Goal: Information Seeking & Learning: Learn about a topic

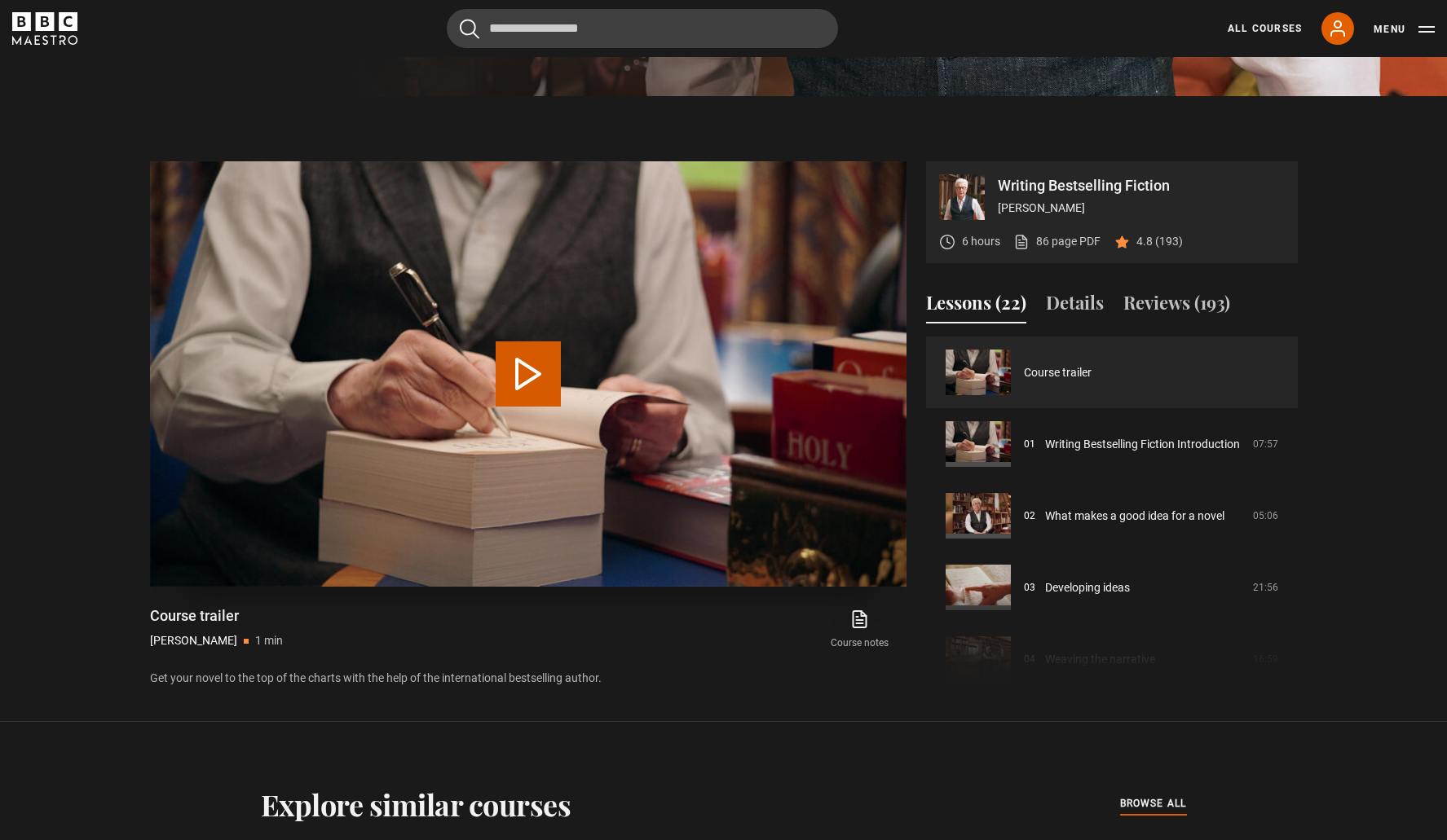
scroll to position [752, 0]
click at [539, 374] on button "Play Video" at bounding box center [529, 374] width 65 height 65
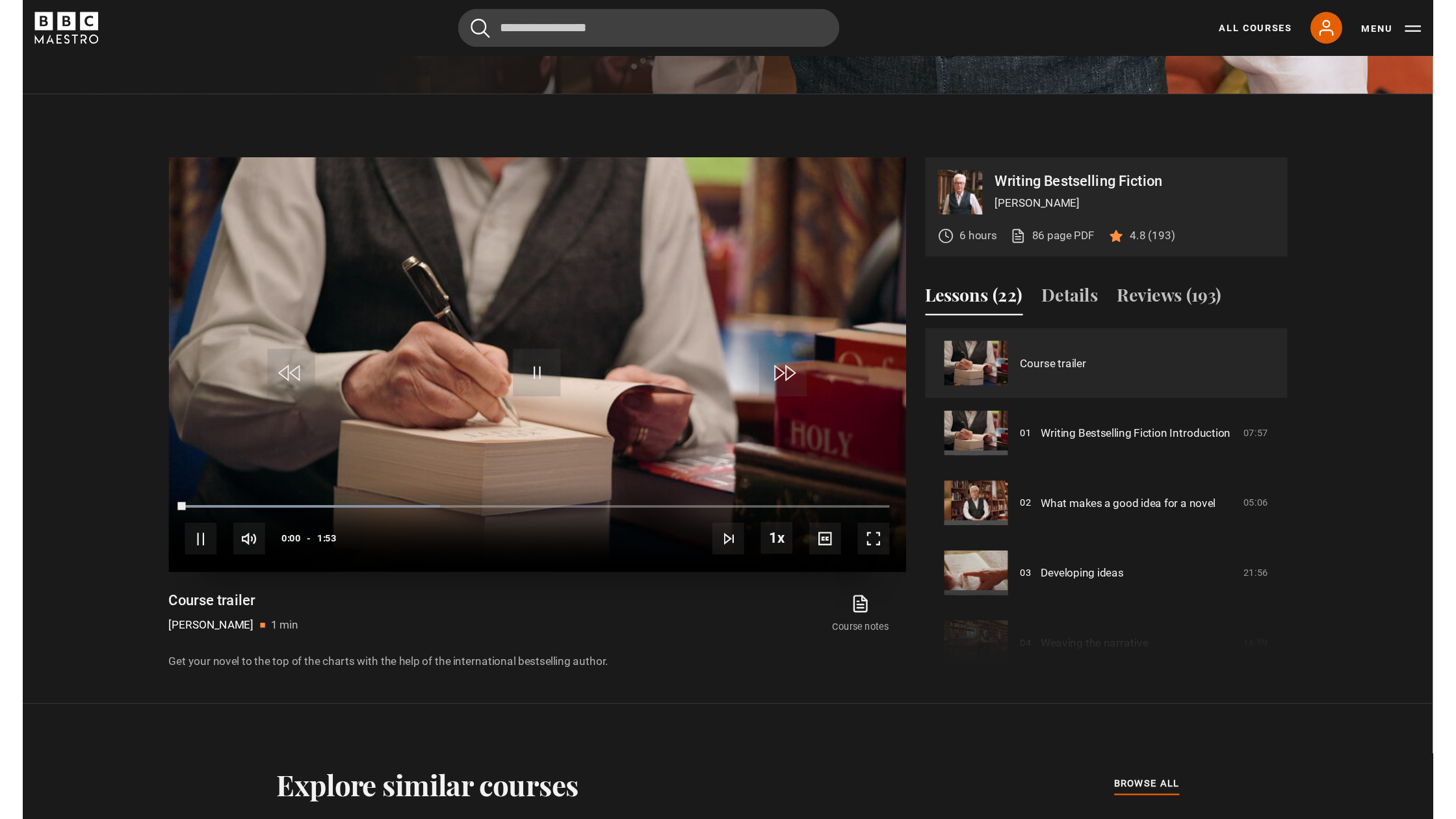
scroll to position [600, 0]
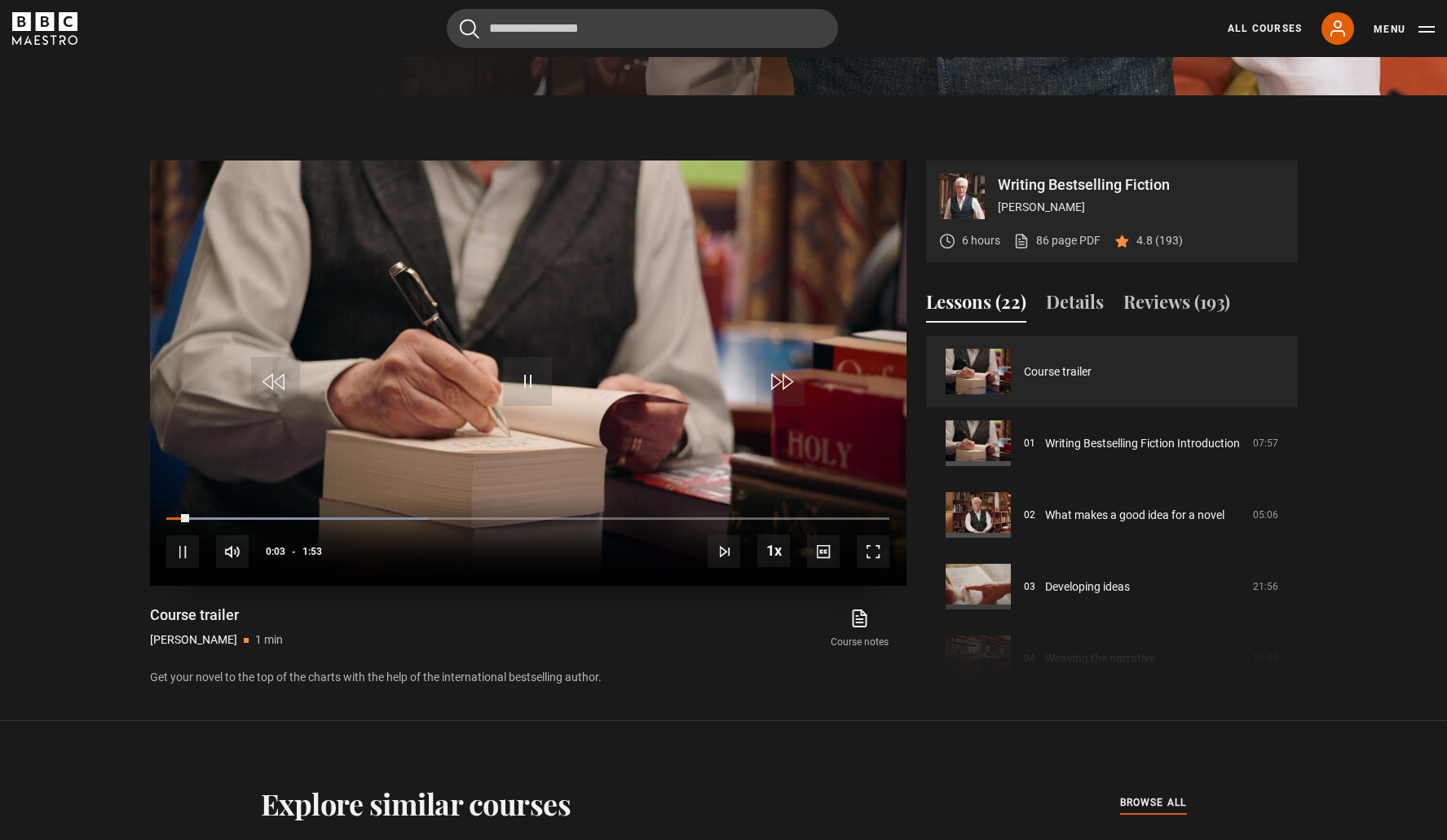
click at [869, 553] on span "Video Player" at bounding box center [873, 552] width 33 height 33
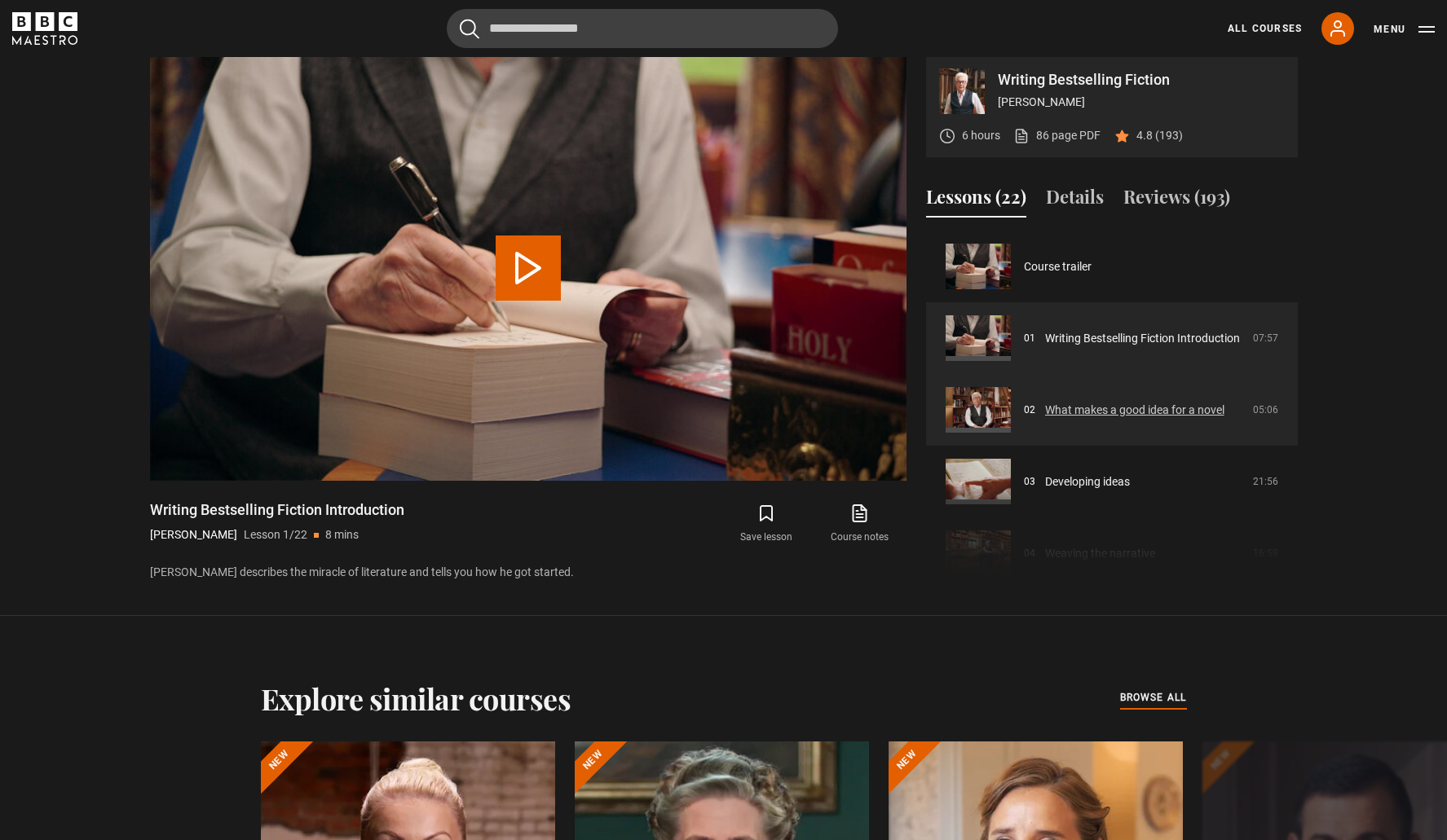
scroll to position [5, 0]
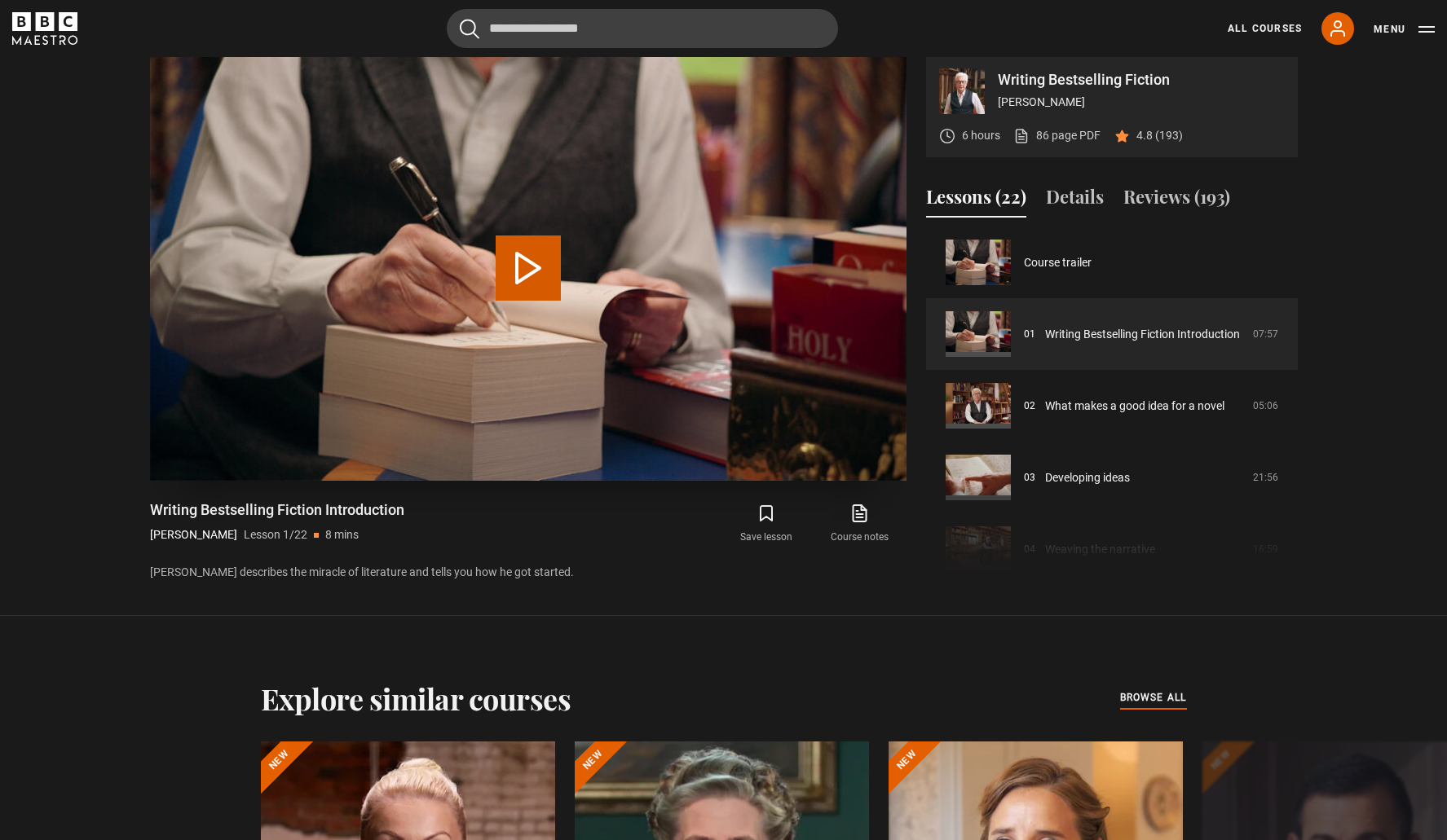
click at [519, 273] on button "Play Lesson Writing Bestselling Fiction Introduction" at bounding box center [529, 268] width 65 height 65
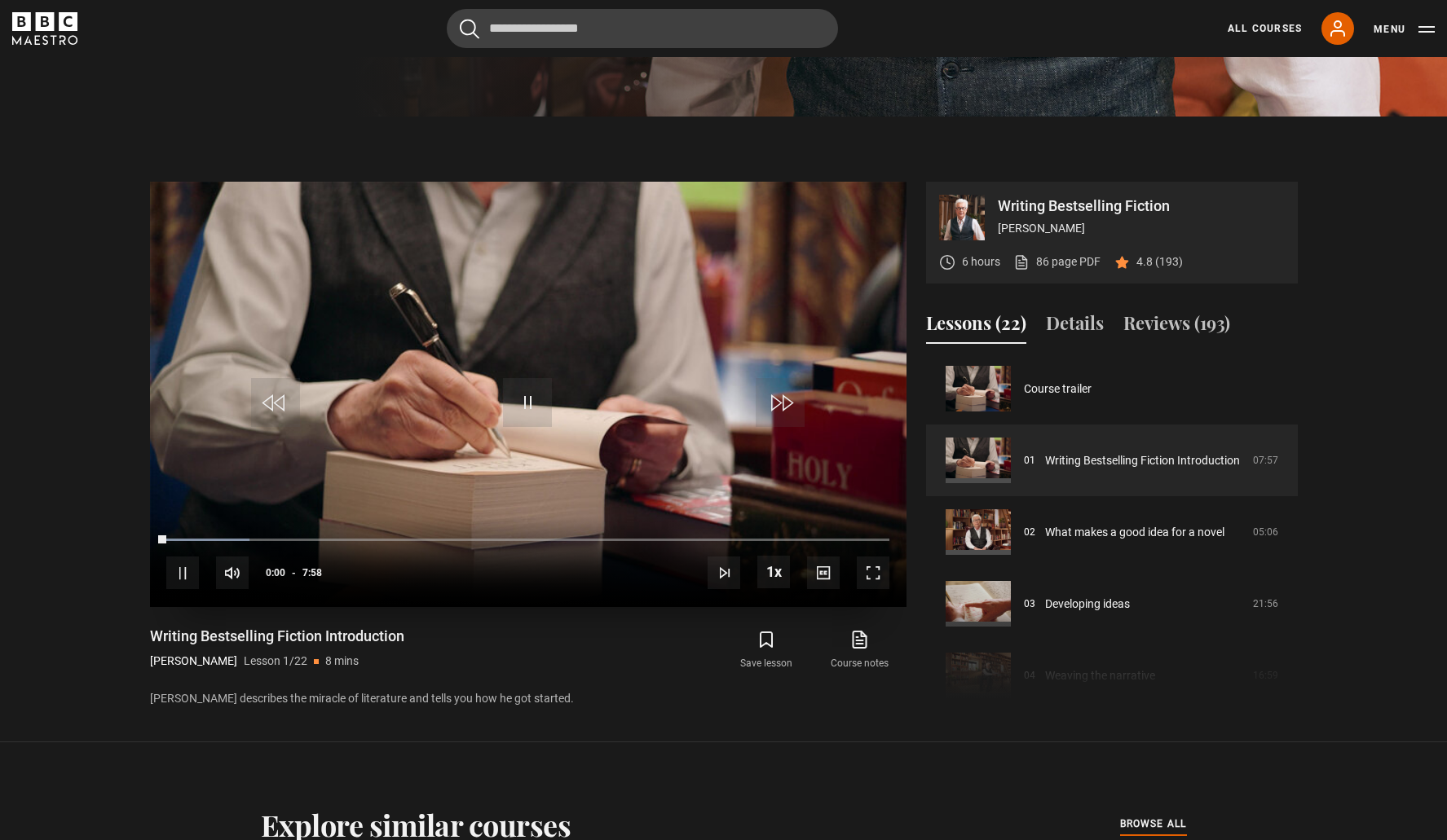
scroll to position [720, 0]
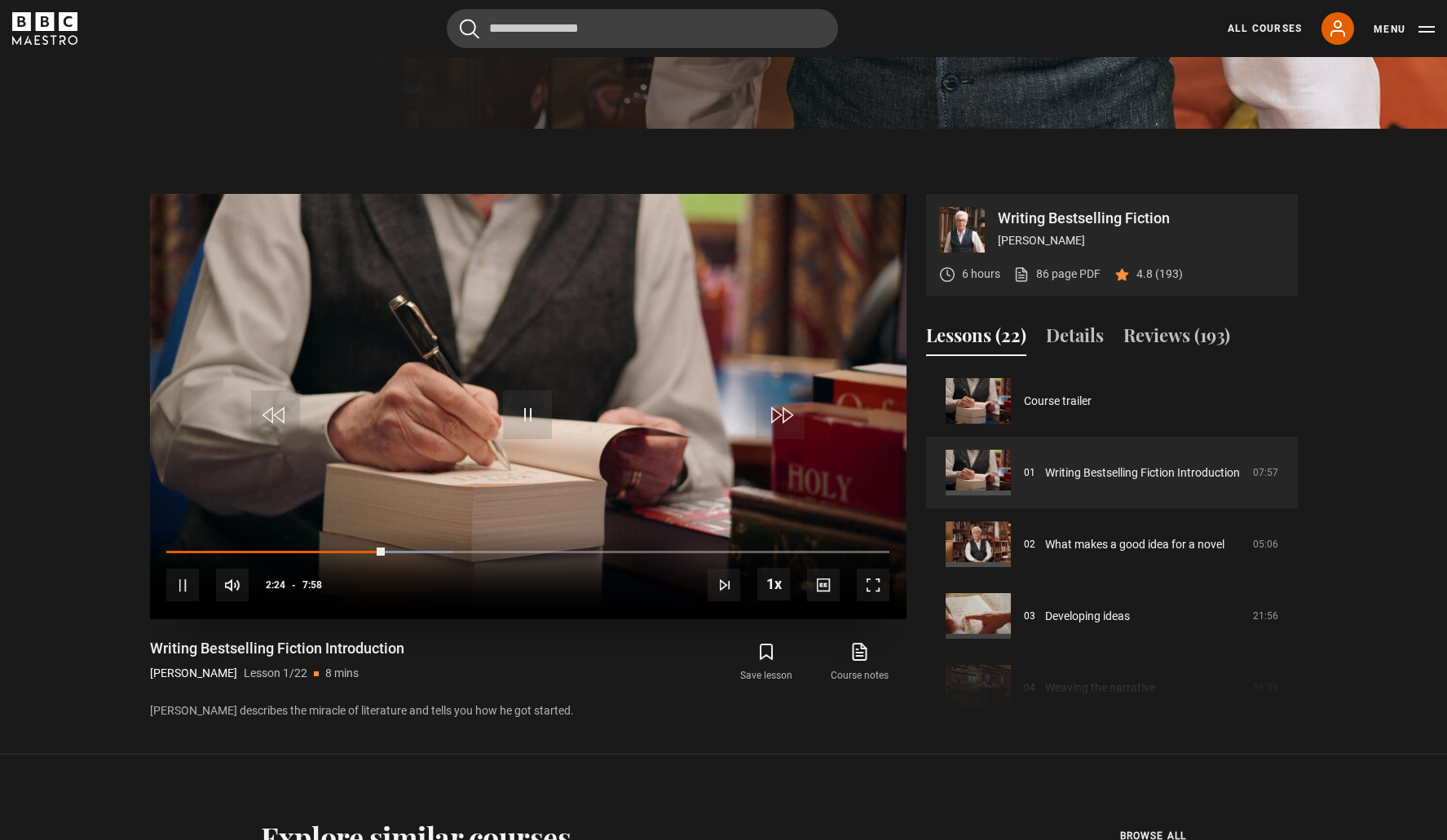
click at [521, 410] on span "Video Player" at bounding box center [528, 415] width 49 height 49
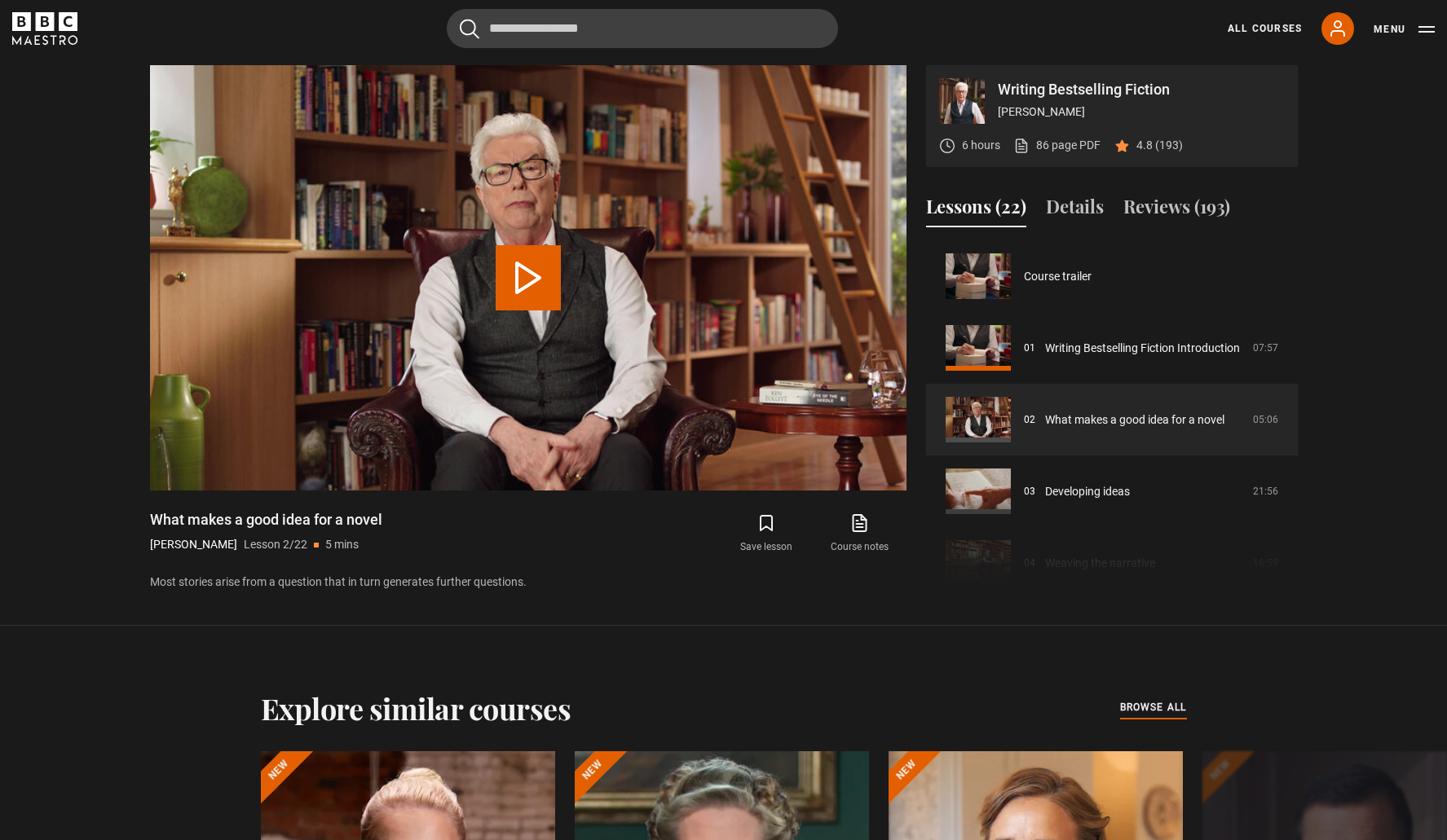
scroll to position [72, 0]
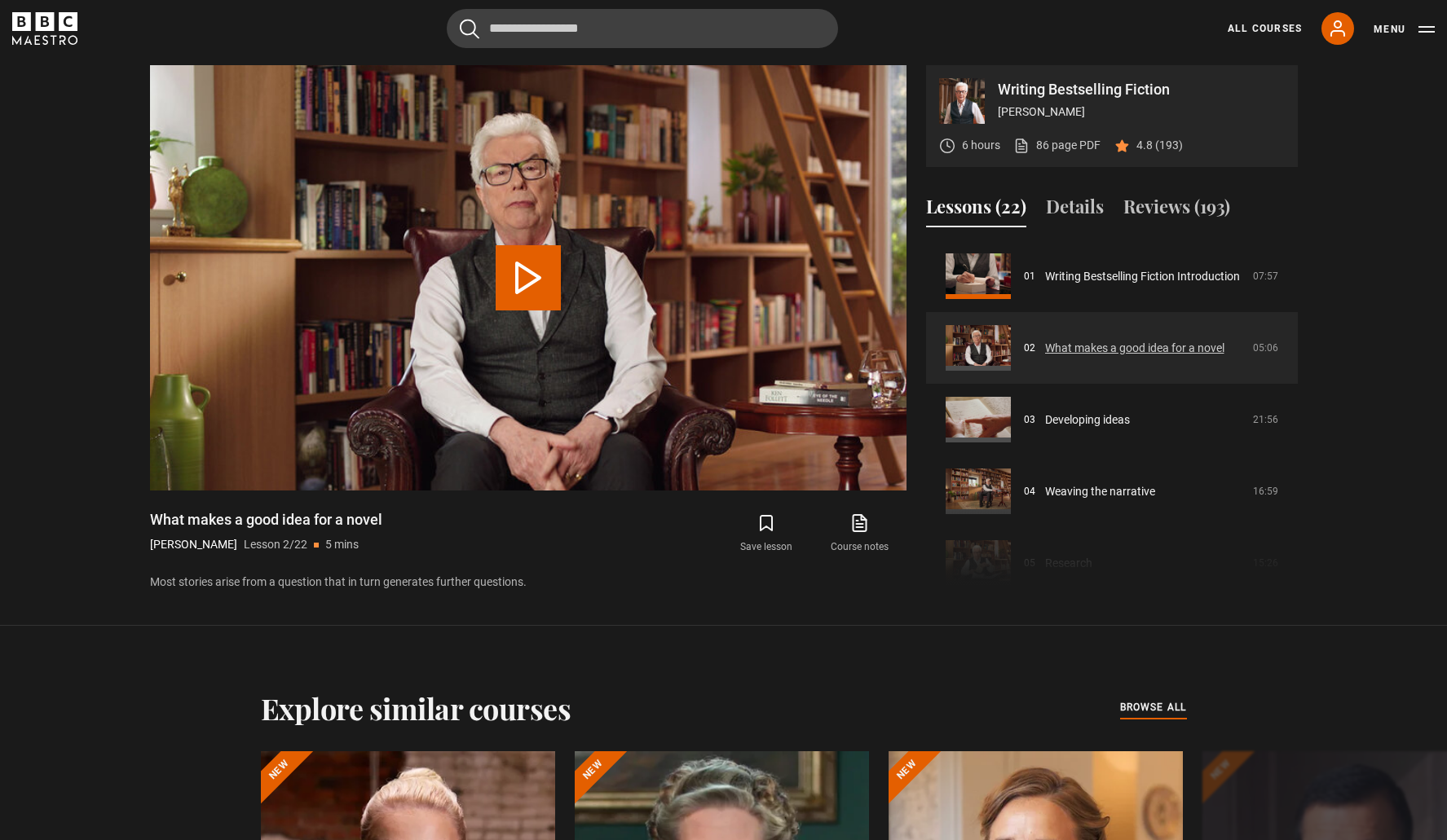
click at [1119, 343] on link "What makes a good idea for a novel" at bounding box center [1135, 348] width 179 height 17
click at [864, 515] on icon at bounding box center [859, 523] width 21 height 20
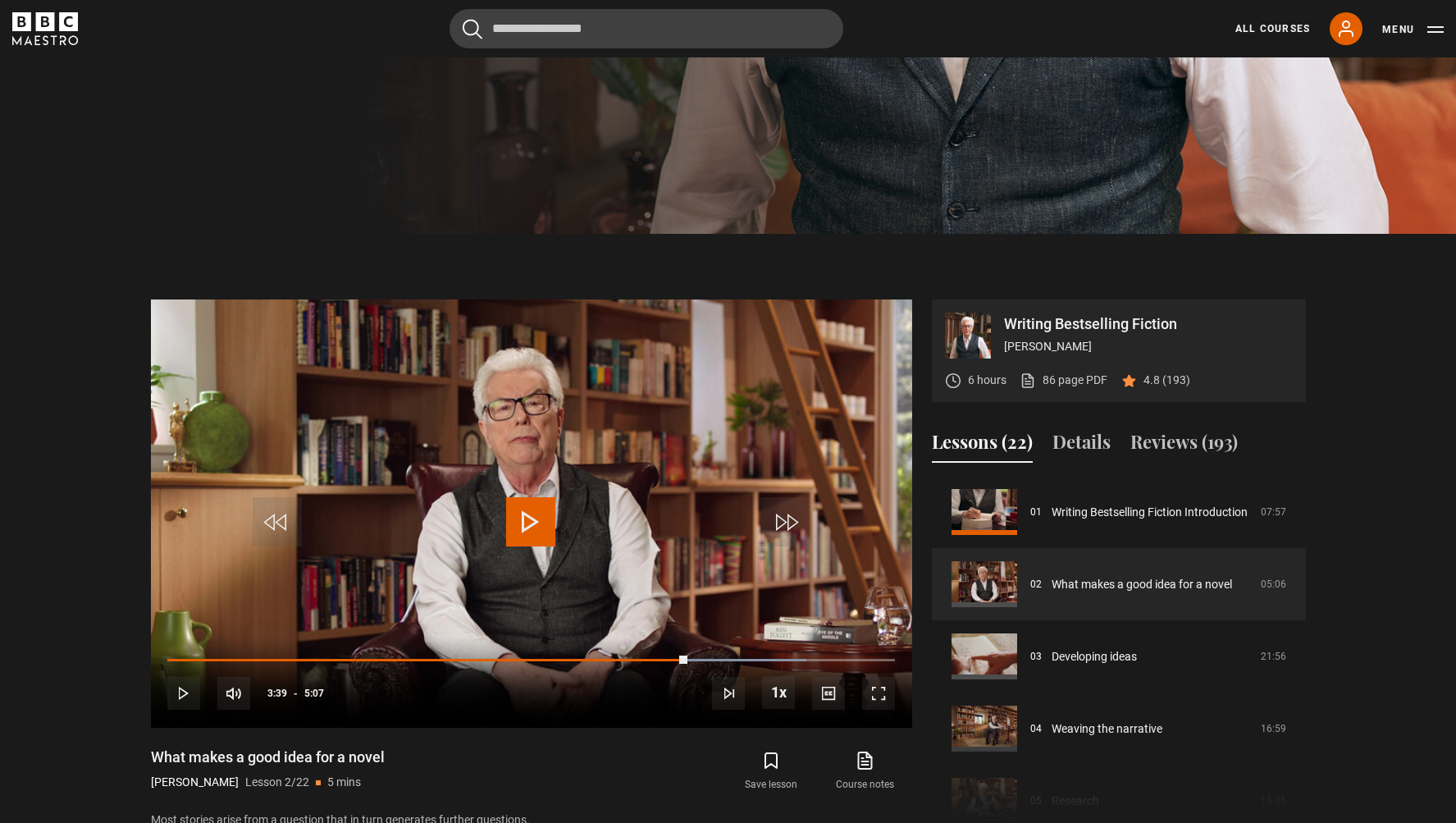
scroll to position [598, 0]
click at [530, 518] on span "Video Player" at bounding box center [531, 521] width 49 height 49
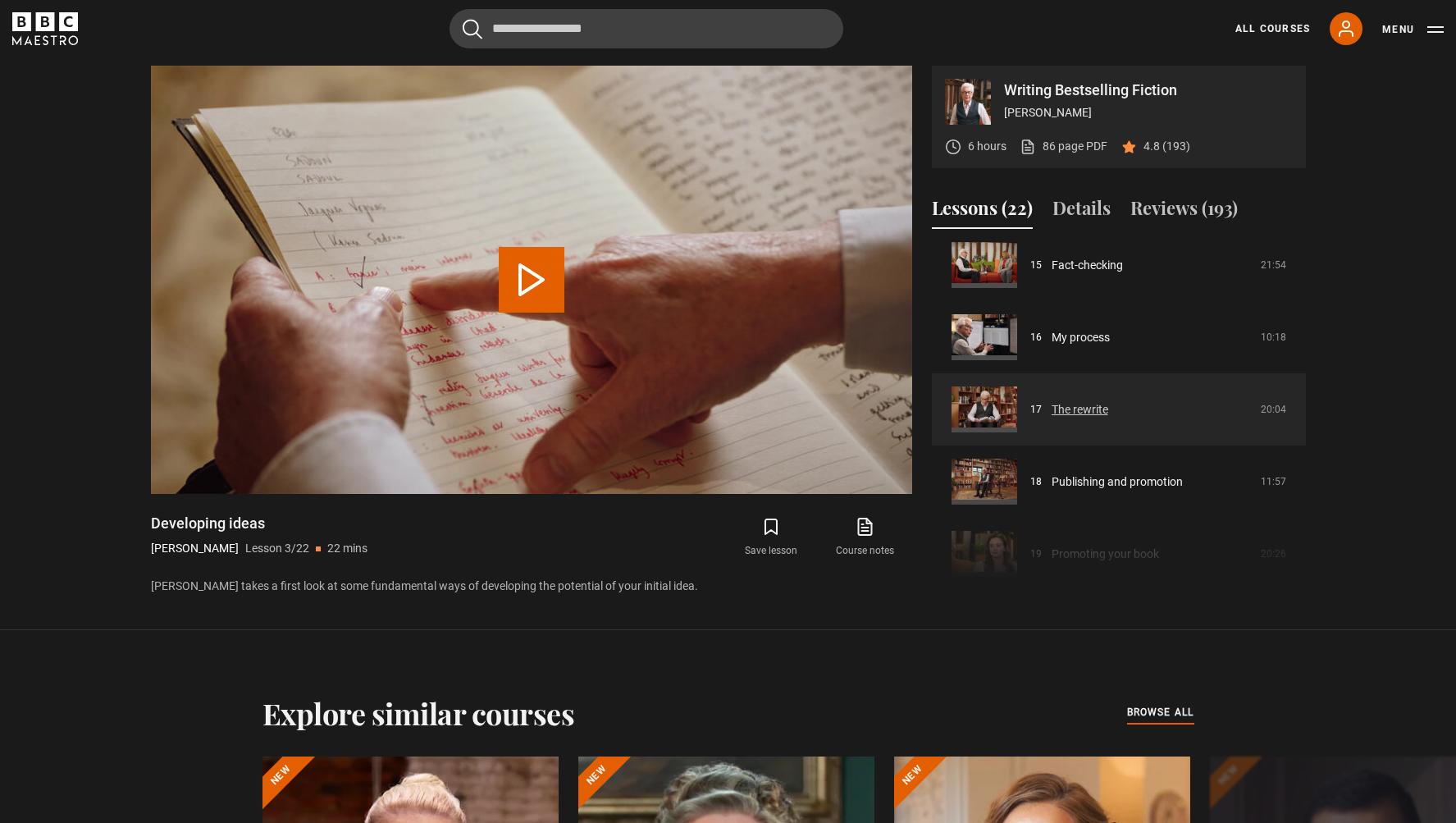
scroll to position [1098, 0]
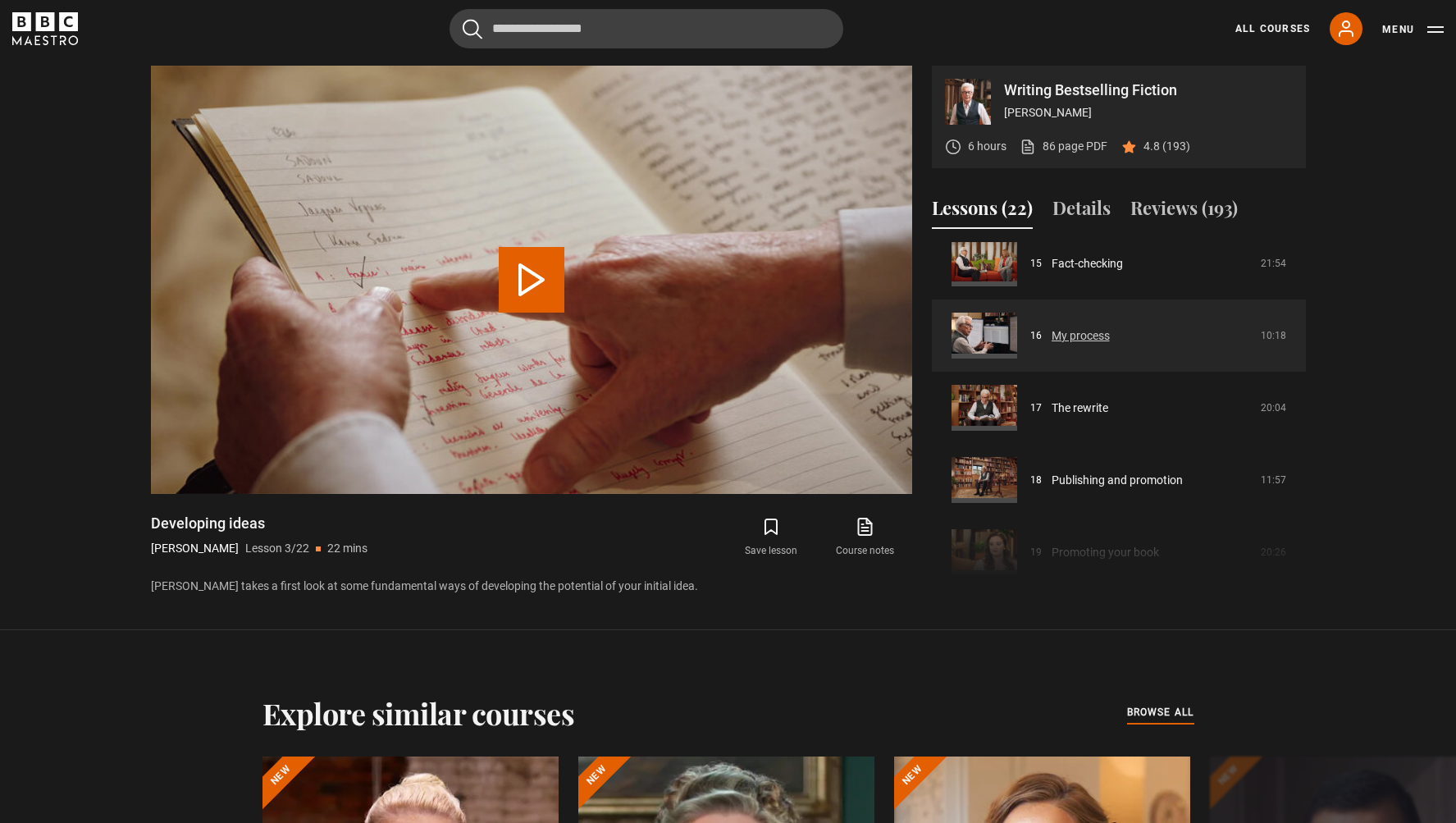
click at [1063, 335] on link "My process" at bounding box center [1081, 335] width 58 height 17
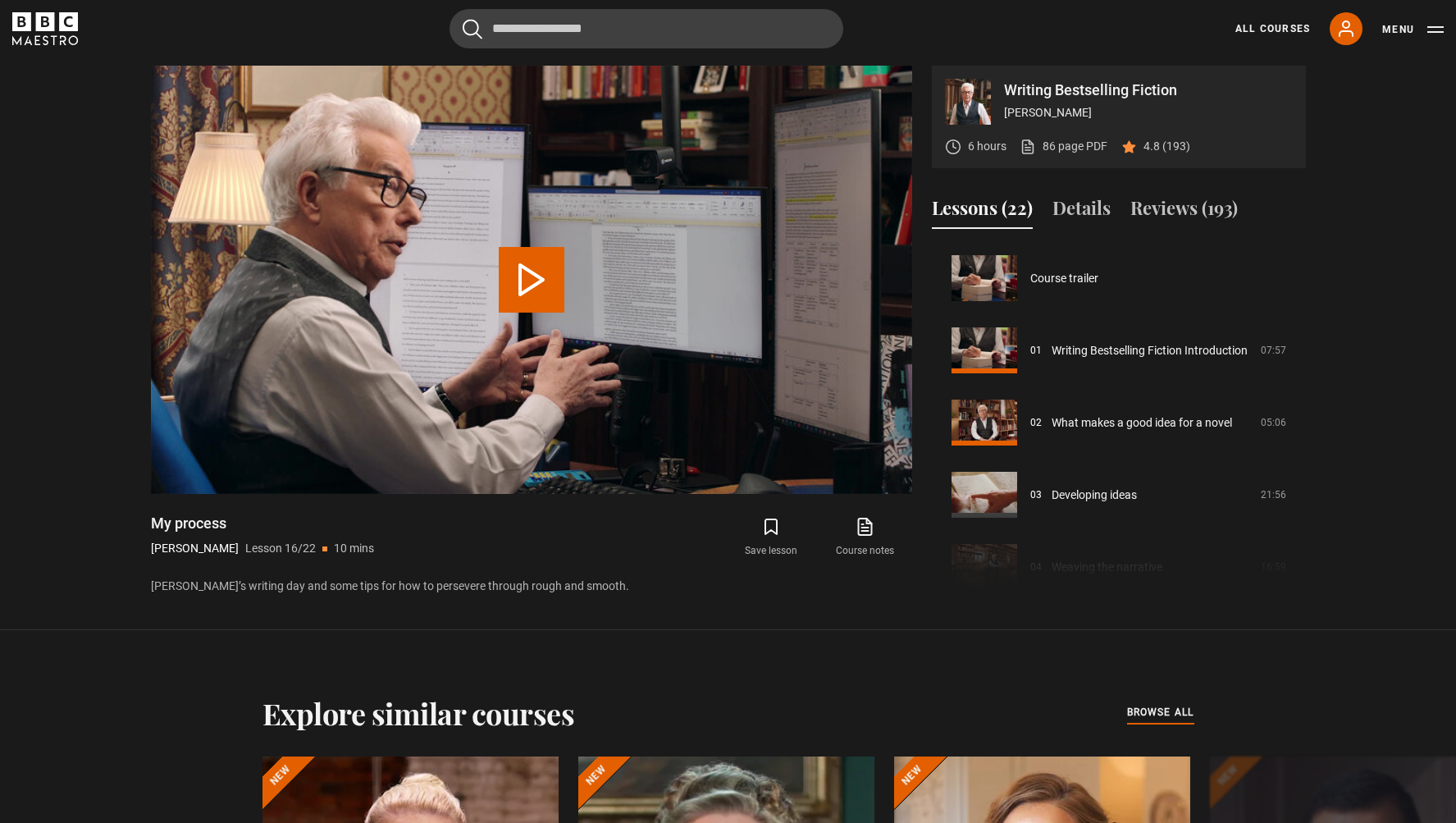
scroll to position [1084, 0]
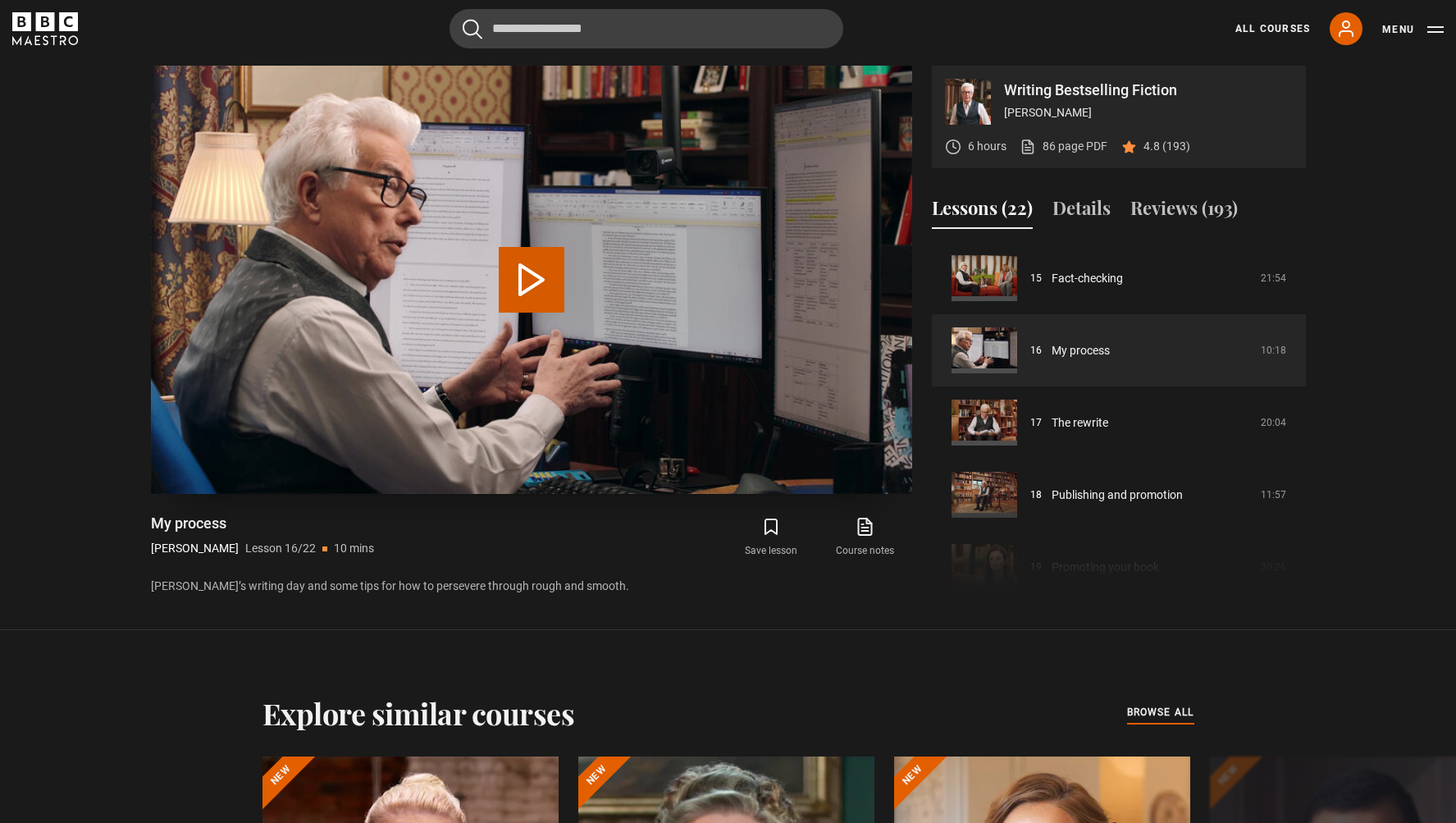
click at [528, 265] on button "Play Lesson My process" at bounding box center [532, 280] width 66 height 66
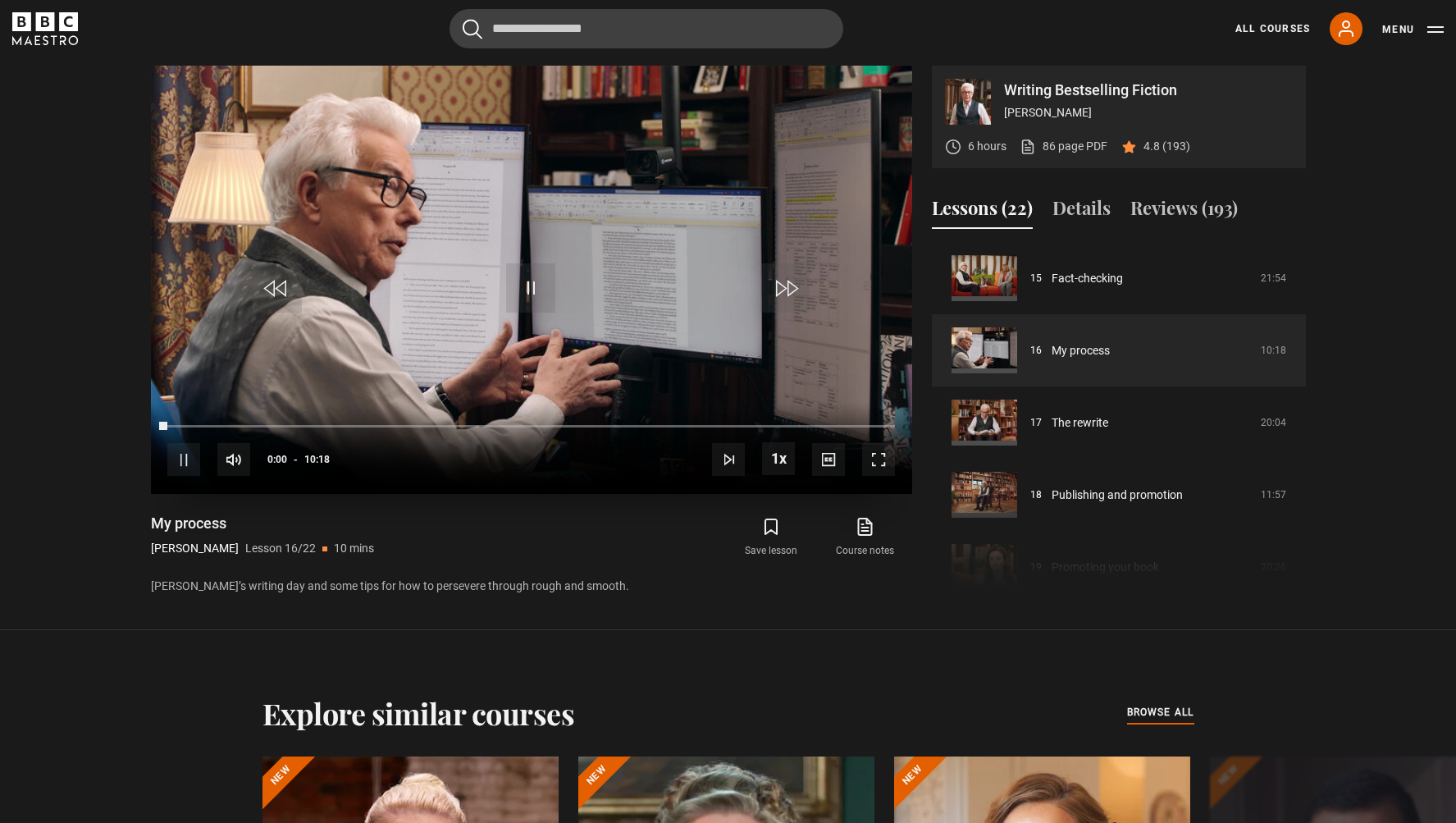
click at [544, 288] on span "Video Player" at bounding box center [531, 288] width 49 height 49
click at [524, 280] on span "Video Player" at bounding box center [531, 288] width 49 height 49
click at [871, 462] on span "Video Player" at bounding box center [878, 459] width 33 height 33
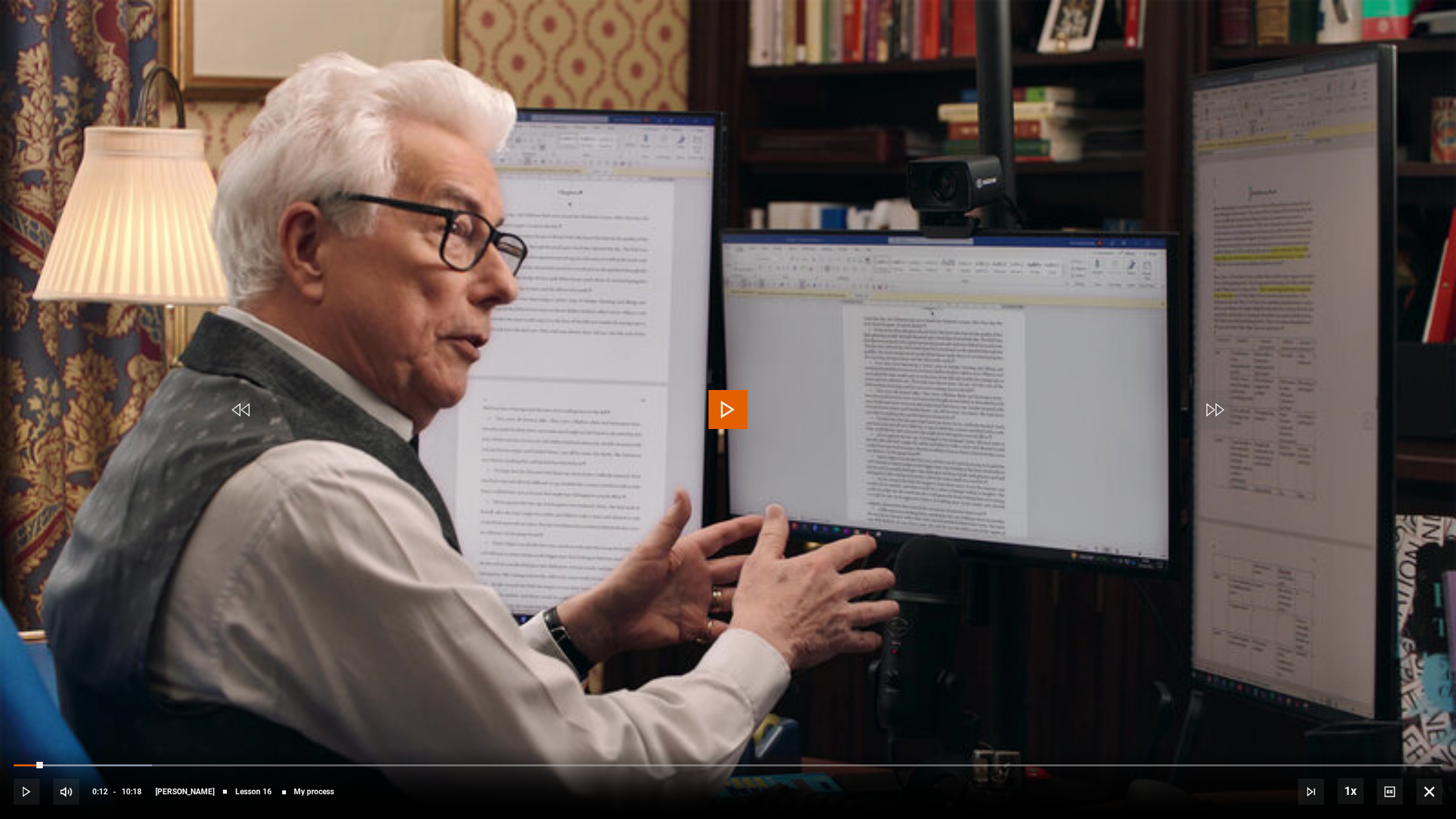
click at [722, 397] on span "Video Player" at bounding box center [728, 409] width 39 height 39
click at [718, 404] on span "Video Player" at bounding box center [728, 409] width 39 height 39
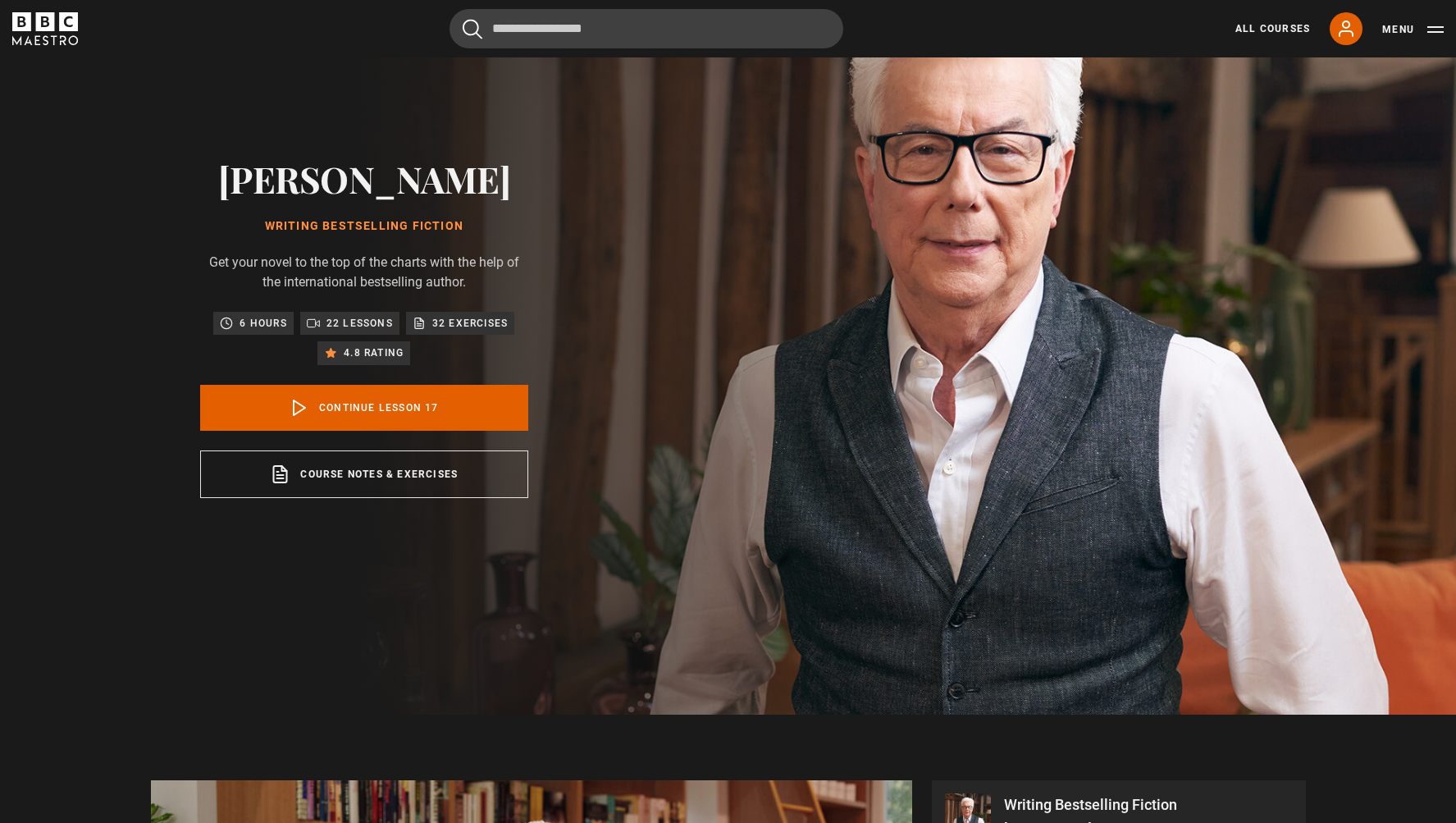
scroll to position [114, 0]
